Goal: Check status: Check status

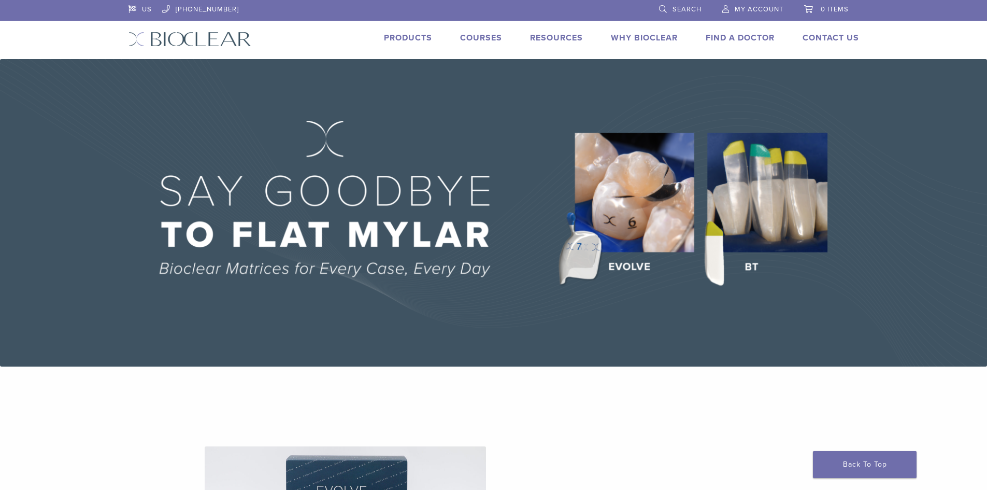
click at [679, 4] on link "Search" at bounding box center [680, 8] width 42 height 16
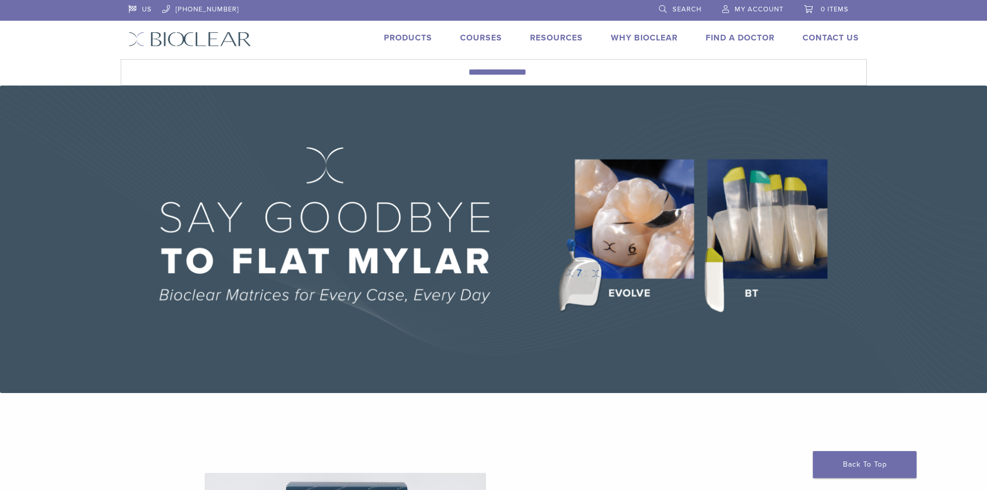
click at [761, 11] on span "My Account" at bounding box center [759, 9] width 49 height 8
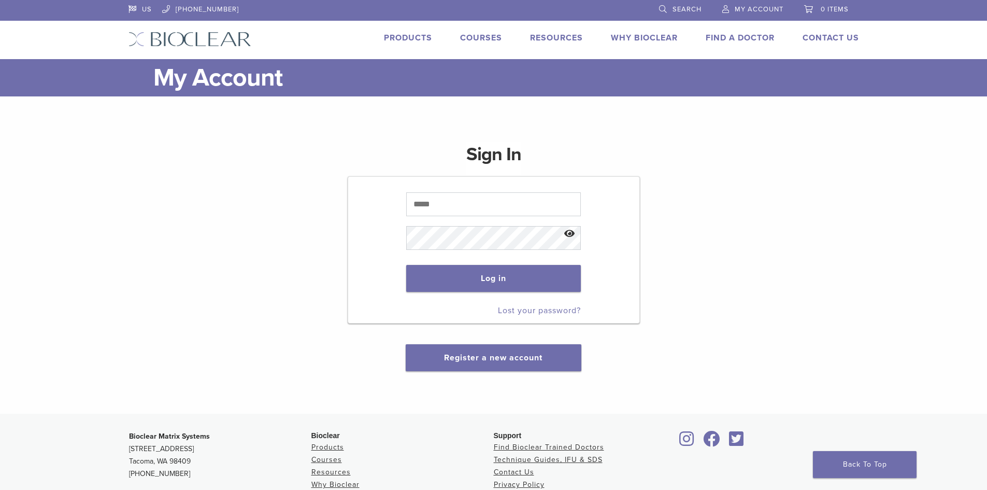
click at [503, 183] on form "Log in Lost your password?" at bounding box center [494, 249] width 292 height 147
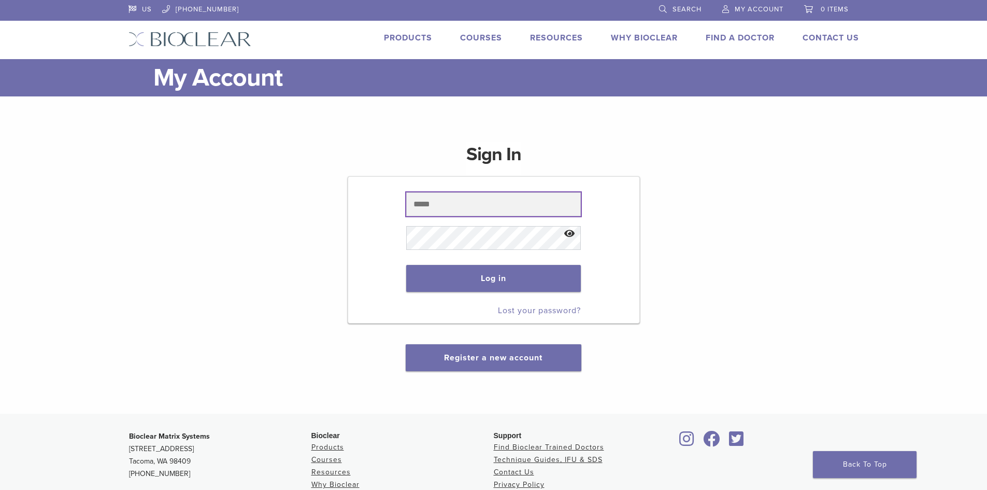
click at [486, 193] on input "text" at bounding box center [493, 204] width 175 height 24
type input "**********"
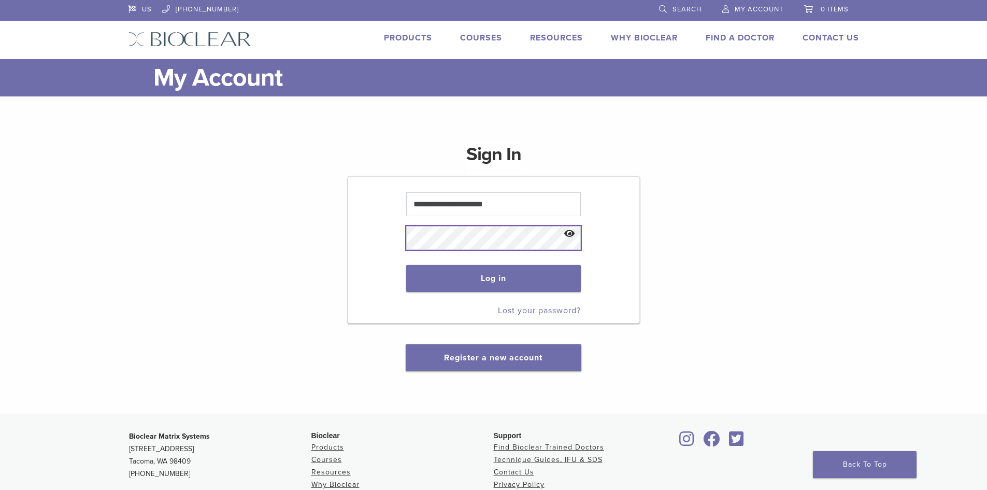
click at [406, 265] on button "Log in" at bounding box center [493, 278] width 175 height 27
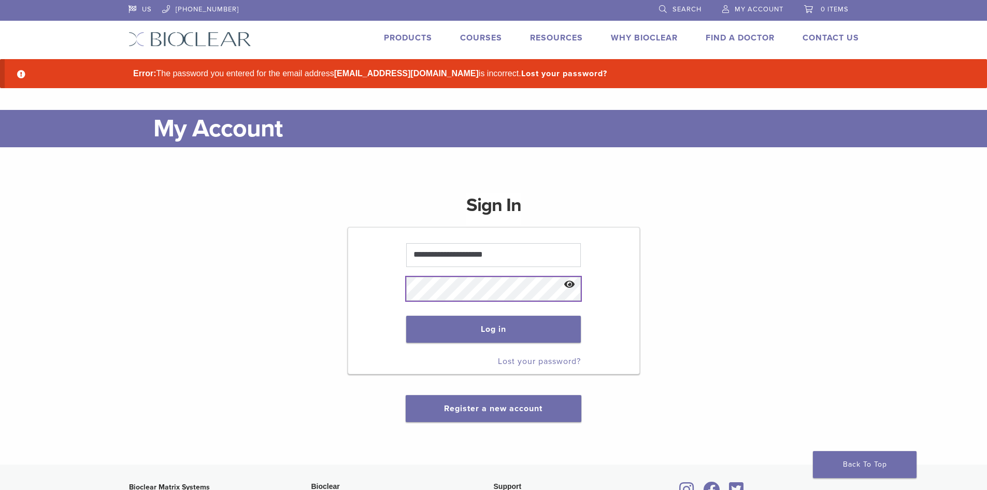
click at [406, 316] on button "Log in" at bounding box center [493, 329] width 175 height 27
click at [494, 276] on span at bounding box center [493, 289] width 175 height 34
click at [406, 316] on button "Log in" at bounding box center [493, 329] width 175 height 27
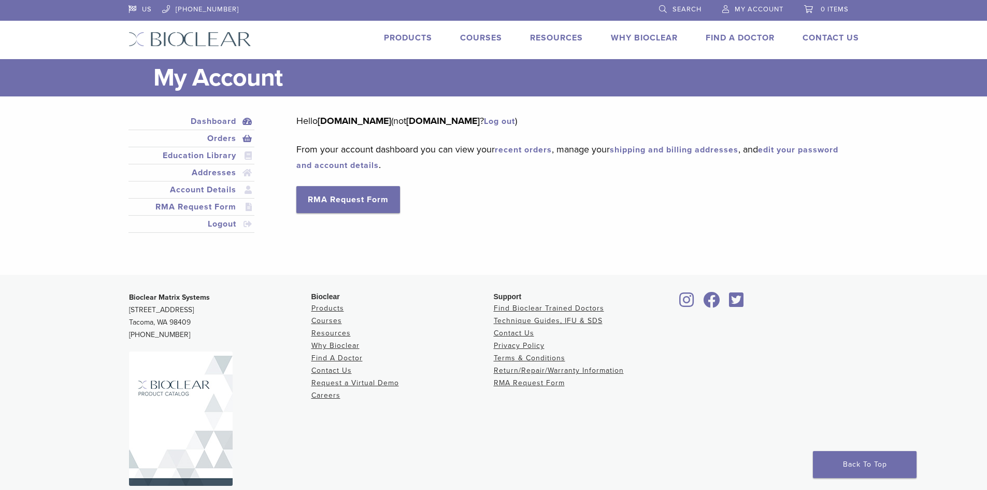
click at [221, 141] on link "Orders" at bounding box center [192, 138] width 122 height 12
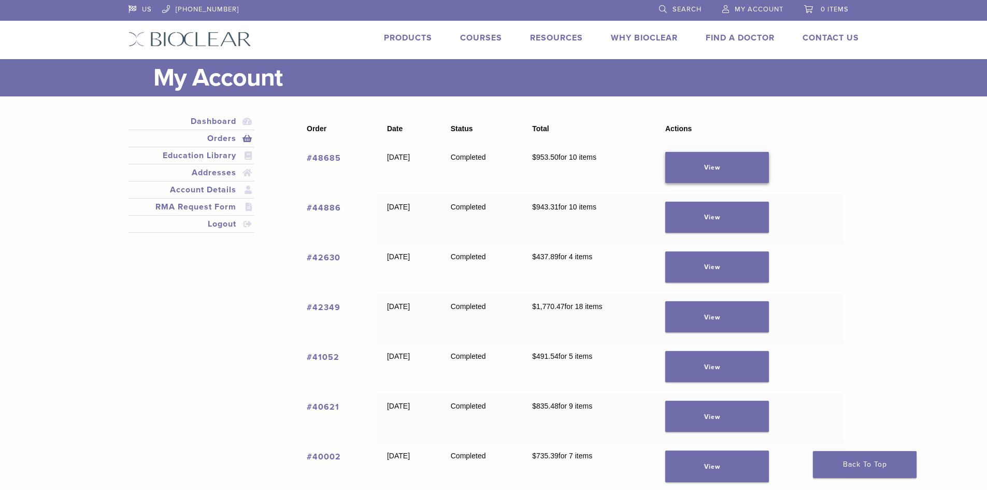
click at [741, 169] on link "View" at bounding box center [717, 167] width 104 height 31
